Goal: Task Accomplishment & Management: Use online tool/utility

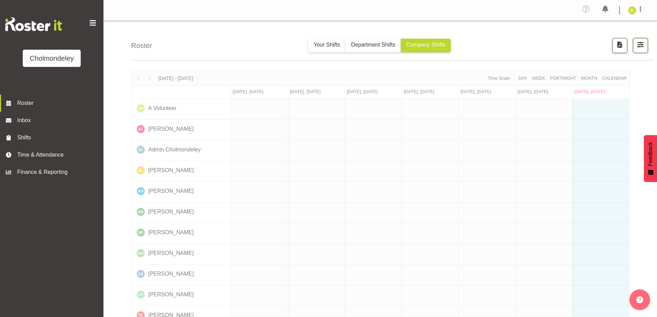
click at [642, 42] on span "button" at bounding box center [640, 44] width 9 height 9
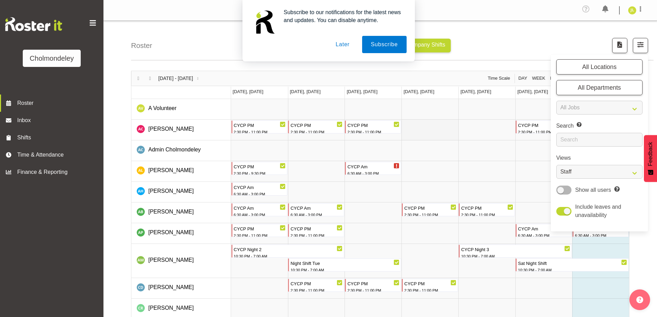
click at [443, 135] on td "Timeline Week of August 31, 2025" at bounding box center [429, 130] width 57 height 21
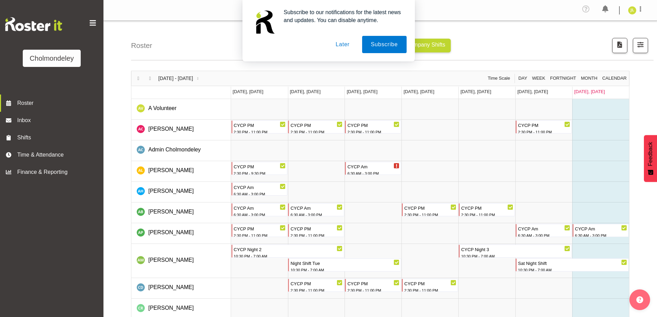
click at [340, 46] on button "Later" at bounding box center [342, 44] width 31 height 17
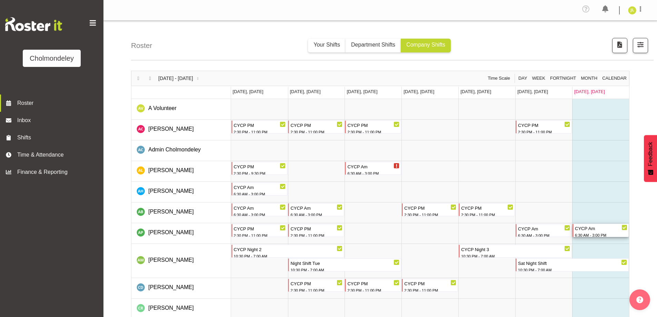
click at [601, 224] on div "CYCP Am" at bounding box center [601, 228] width 52 height 8
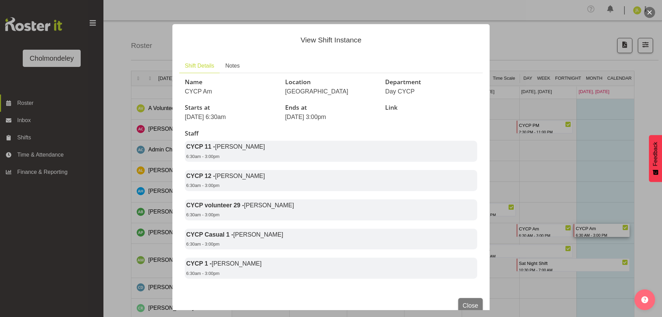
click at [556, 169] on div at bounding box center [331, 158] width 662 height 317
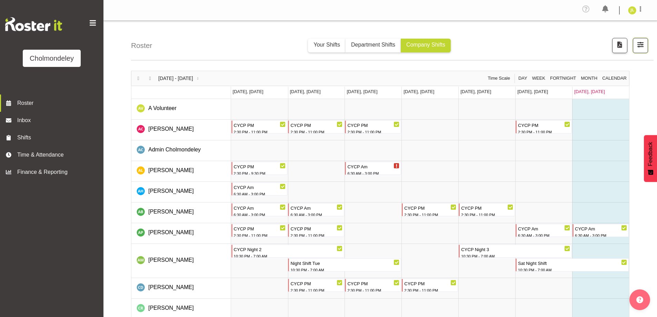
click at [642, 45] on span "button" at bounding box center [640, 44] width 9 height 9
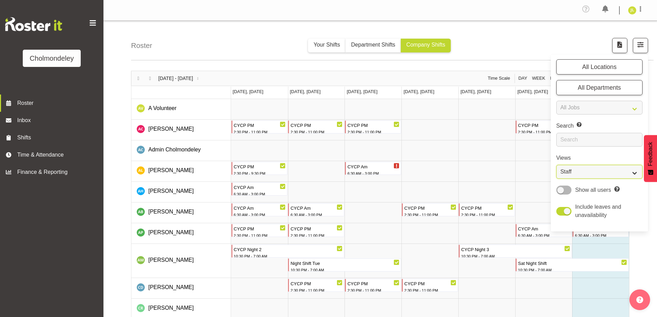
click at [613, 171] on select "Staff Role Shift - Horizontal Shift - Vertical Staff - Location" at bounding box center [599, 172] width 86 height 14
select select "shift"
click at [556, 165] on select "Staff Role Shift - Horizontal Shift - Vertical Staff - Location" at bounding box center [599, 172] width 86 height 14
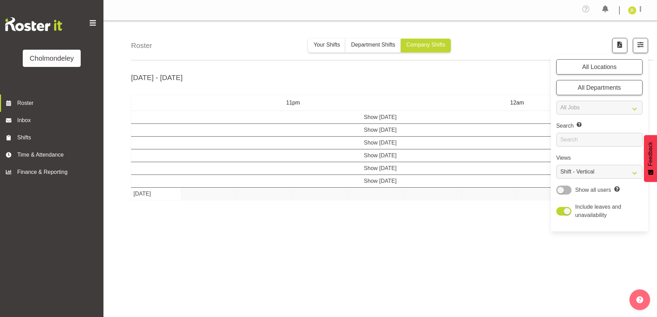
click at [395, 280] on div "[DATE] - [DATE] [DATE] - [DATE] [DATE] Day Week Fortnight Month calendar Month …" at bounding box center [394, 204] width 526 height 276
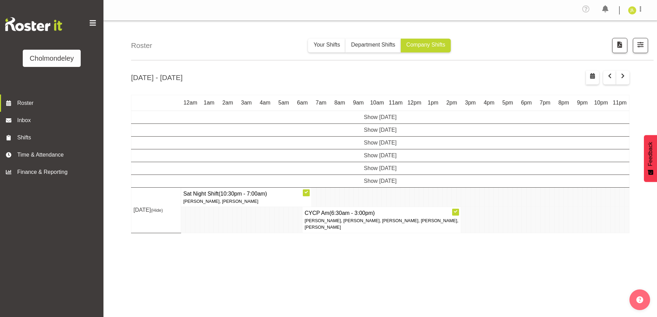
click at [625, 69] on div "[DATE] - [DATE] [DATE] - [DATE] [DATE] Day Week Fortnight Month calendar Month …" at bounding box center [394, 204] width 526 height 276
click at [623, 80] on span "button" at bounding box center [623, 76] width 8 height 8
